Goal: Information Seeking & Learning: Find specific fact

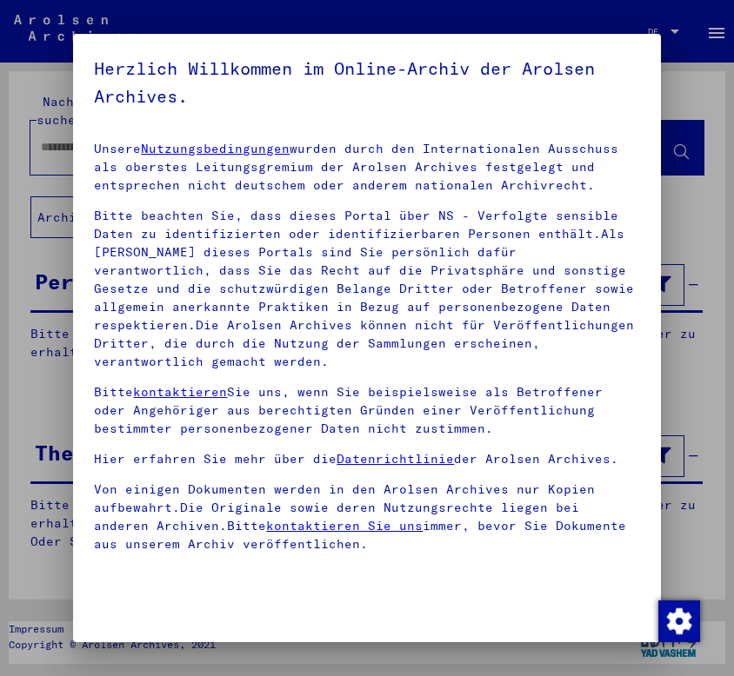
scroll to position [195, 0]
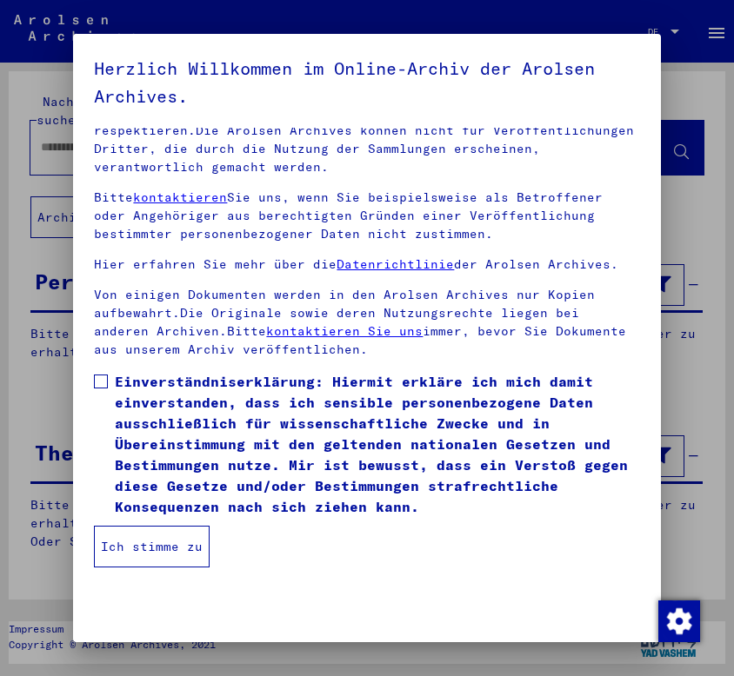
click at [162, 531] on button "Ich stimme zu" at bounding box center [152, 547] width 116 height 42
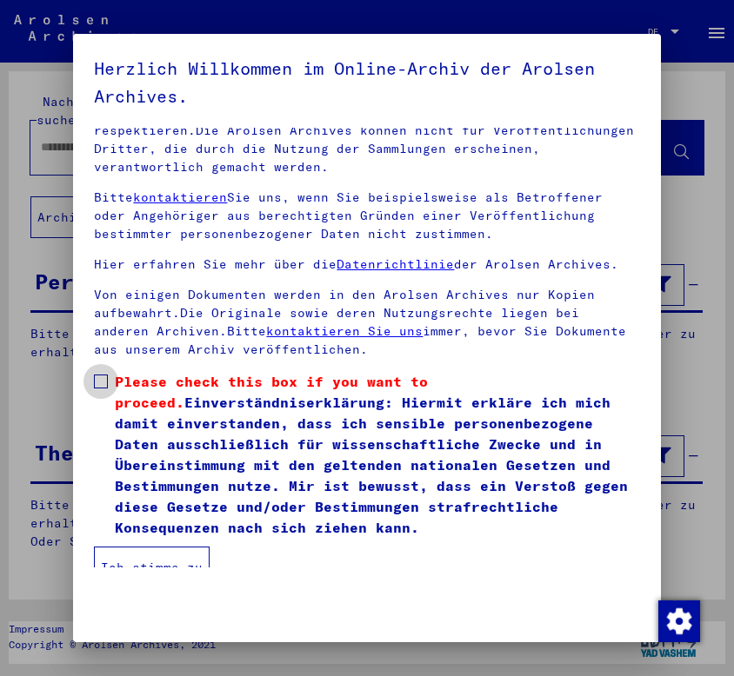
click at [123, 409] on span "Please check this box if you want to proceed. Einverständniserklärung: Hiermit …" at bounding box center [377, 454] width 524 height 167
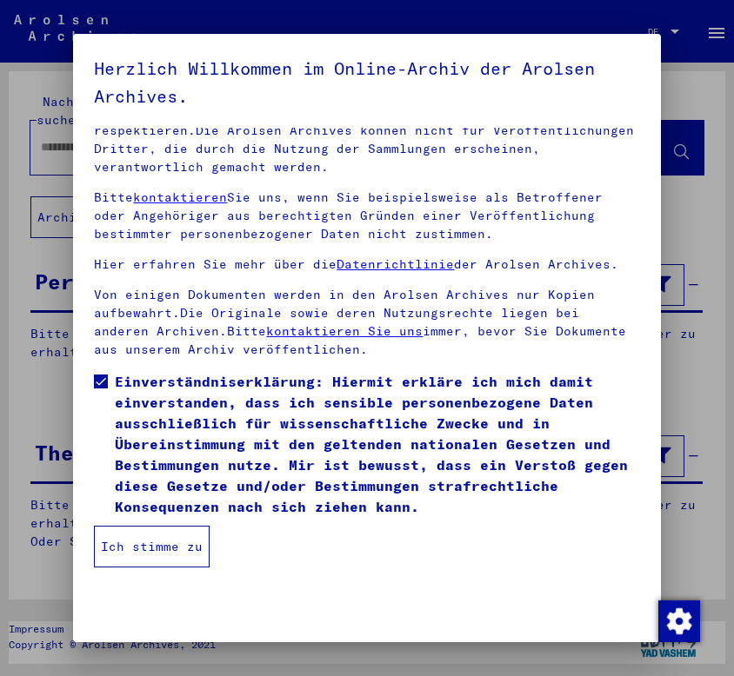
click at [155, 543] on button "Ich stimme zu" at bounding box center [152, 547] width 116 height 42
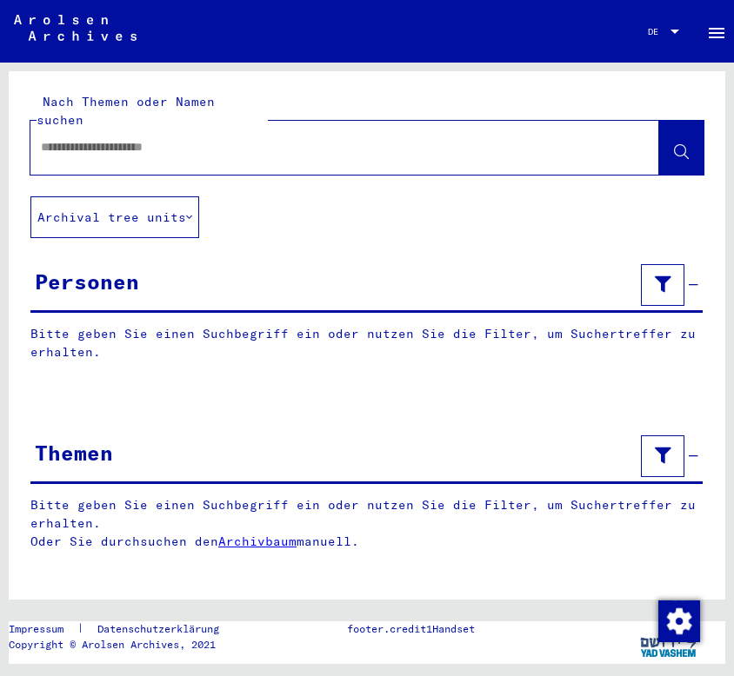
click at [101, 138] on input "text" at bounding box center [329, 147] width 576 height 18
type input "******"
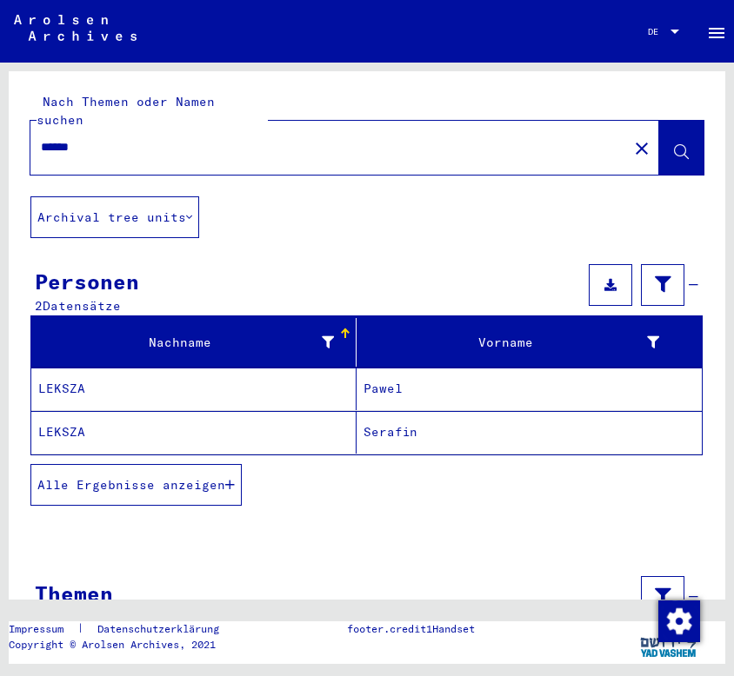
click at [429, 368] on mat-cell "Pawel" at bounding box center [528, 389] width 345 height 43
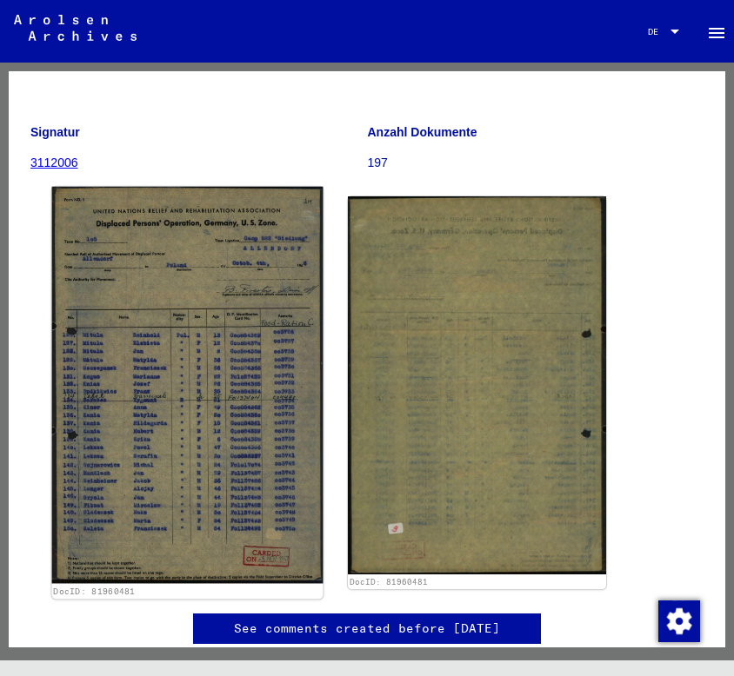
click at [178, 355] on img at bounding box center [187, 385] width 271 height 397
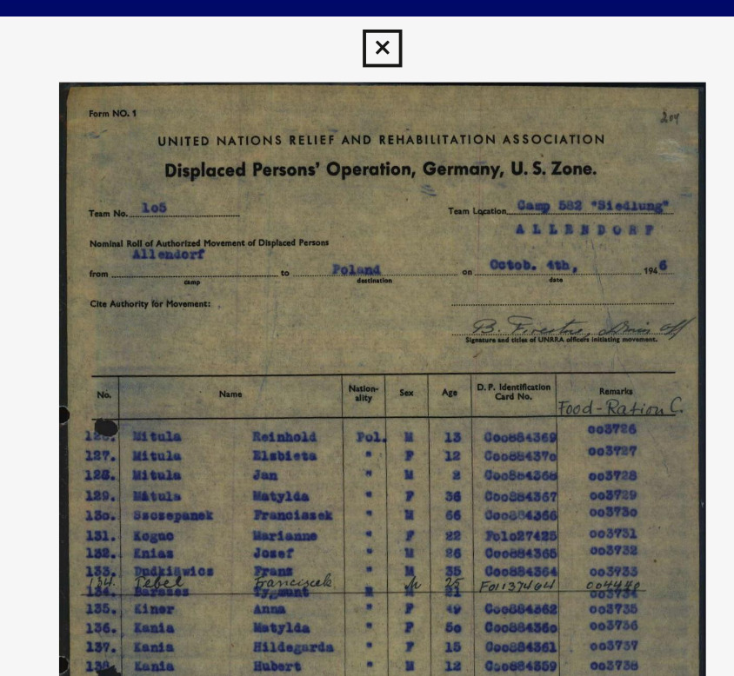
click at [369, 16] on icon at bounding box center [366, 26] width 20 height 21
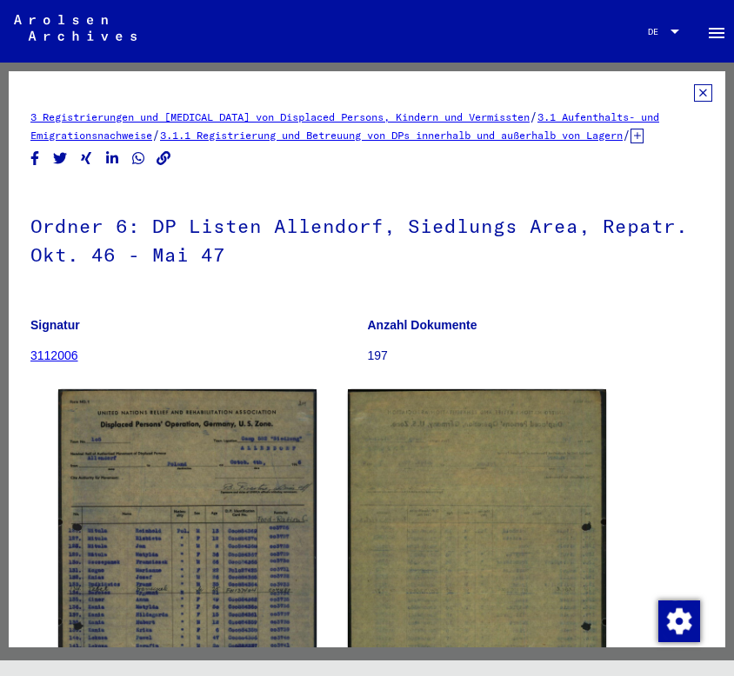
click at [694, 86] on icon at bounding box center [703, 92] width 18 height 17
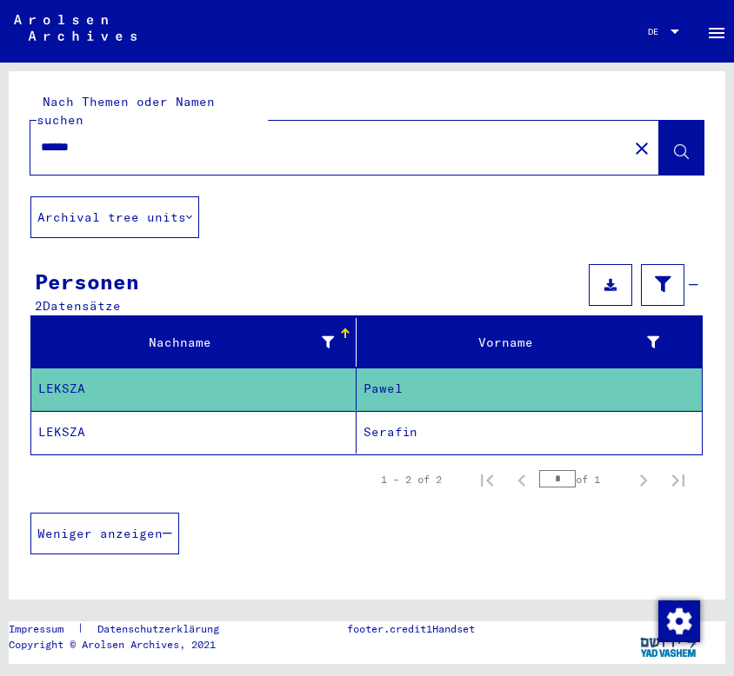
click at [380, 423] on mat-cell "Serafin" at bounding box center [528, 432] width 345 height 43
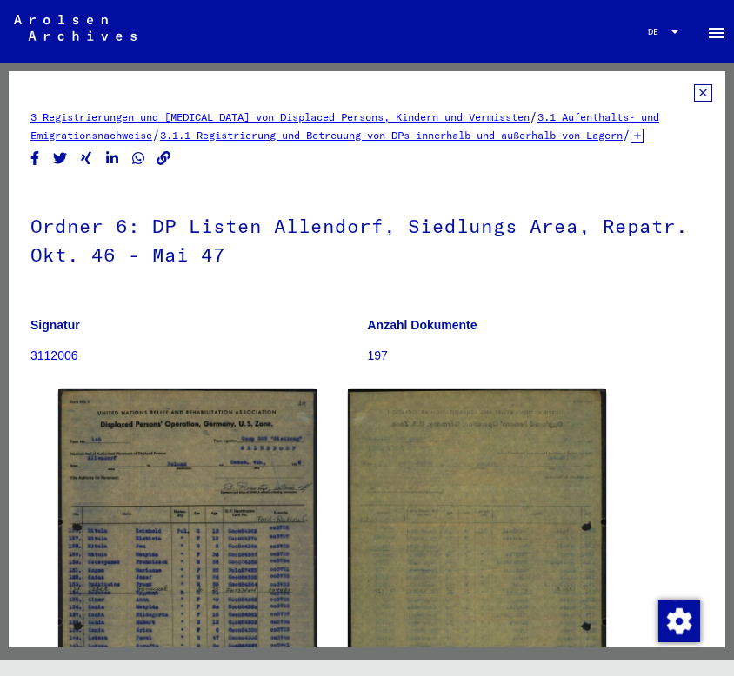
click at [694, 90] on icon at bounding box center [703, 92] width 18 height 17
